Goal: Find specific page/section: Find specific page/section

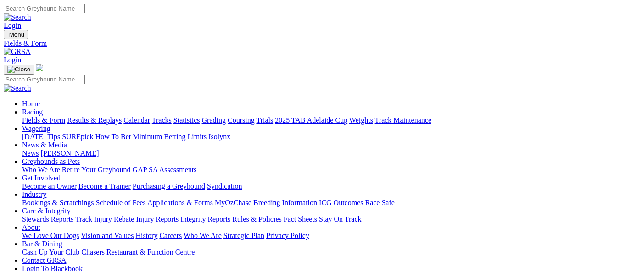
scroll to position [183, 0]
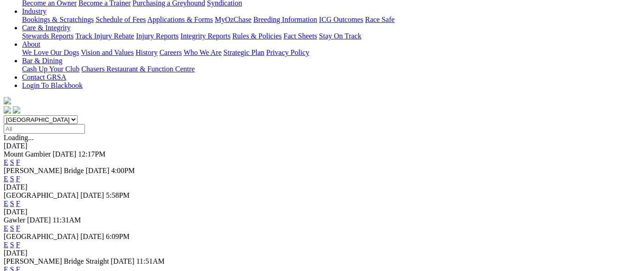
click at [20, 225] on link "F" at bounding box center [18, 229] width 4 height 8
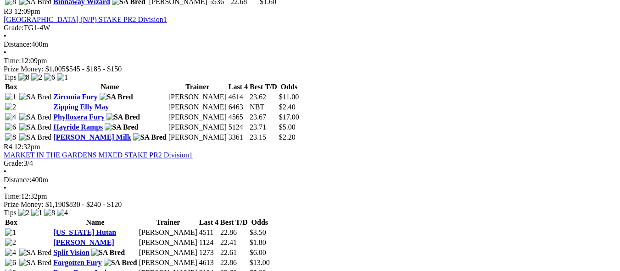
scroll to position [733, 0]
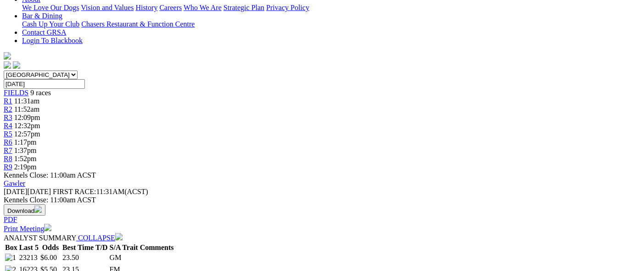
scroll to position [229, 0]
